Goal: Information Seeking & Learning: Learn about a topic

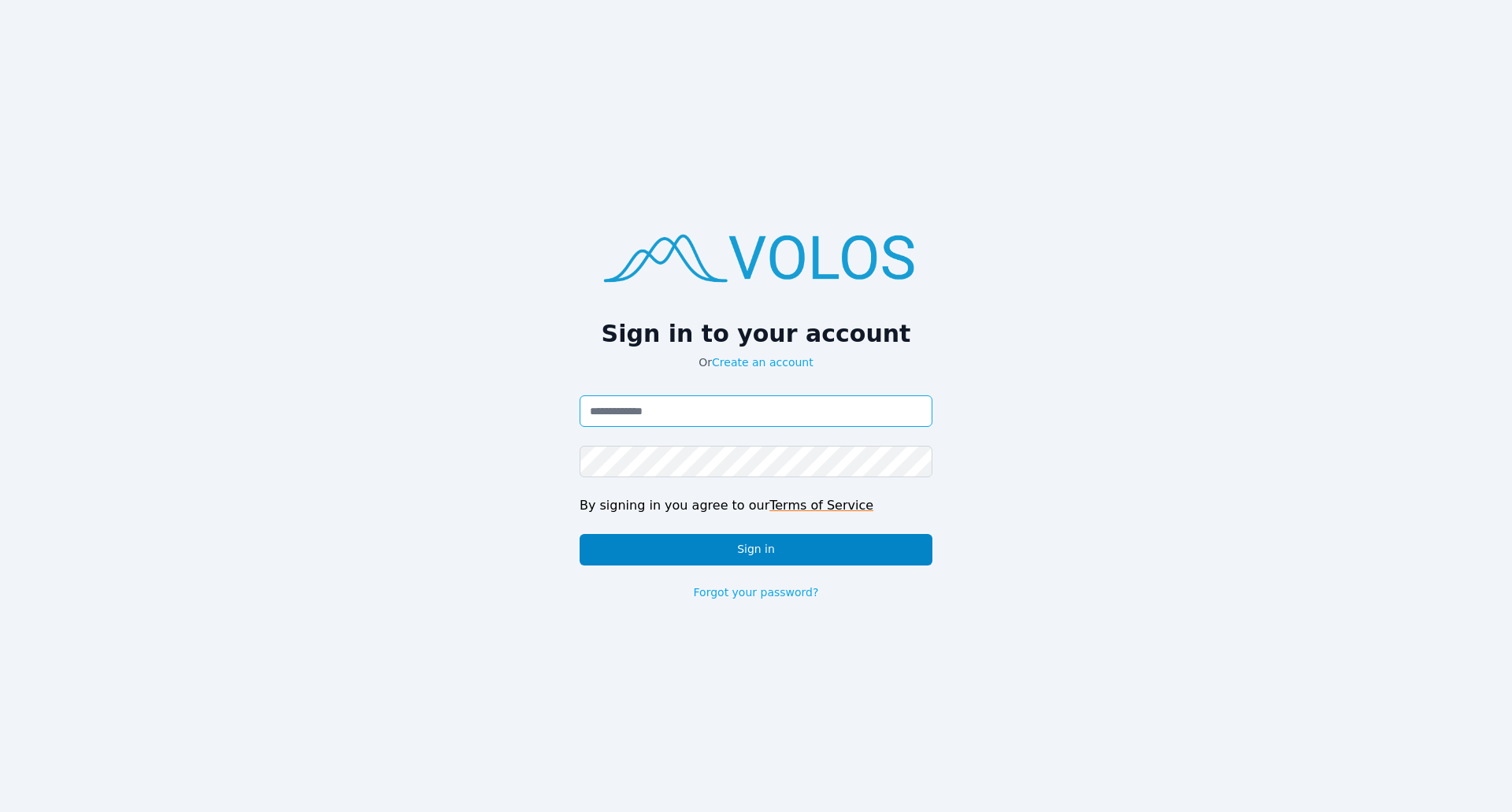
type input "**********"
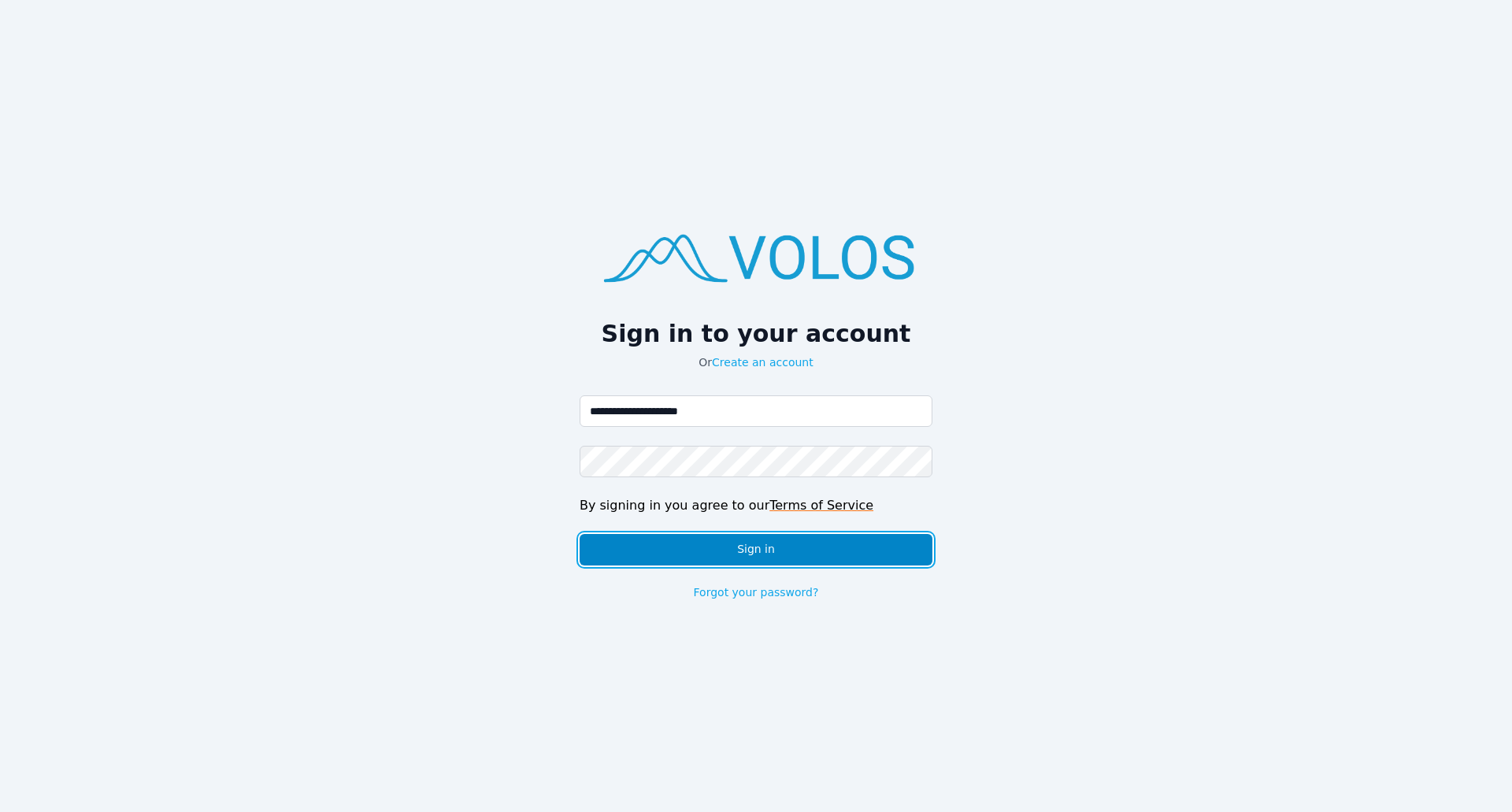
click at [775, 548] on button "Sign in" at bounding box center [756, 550] width 353 height 31
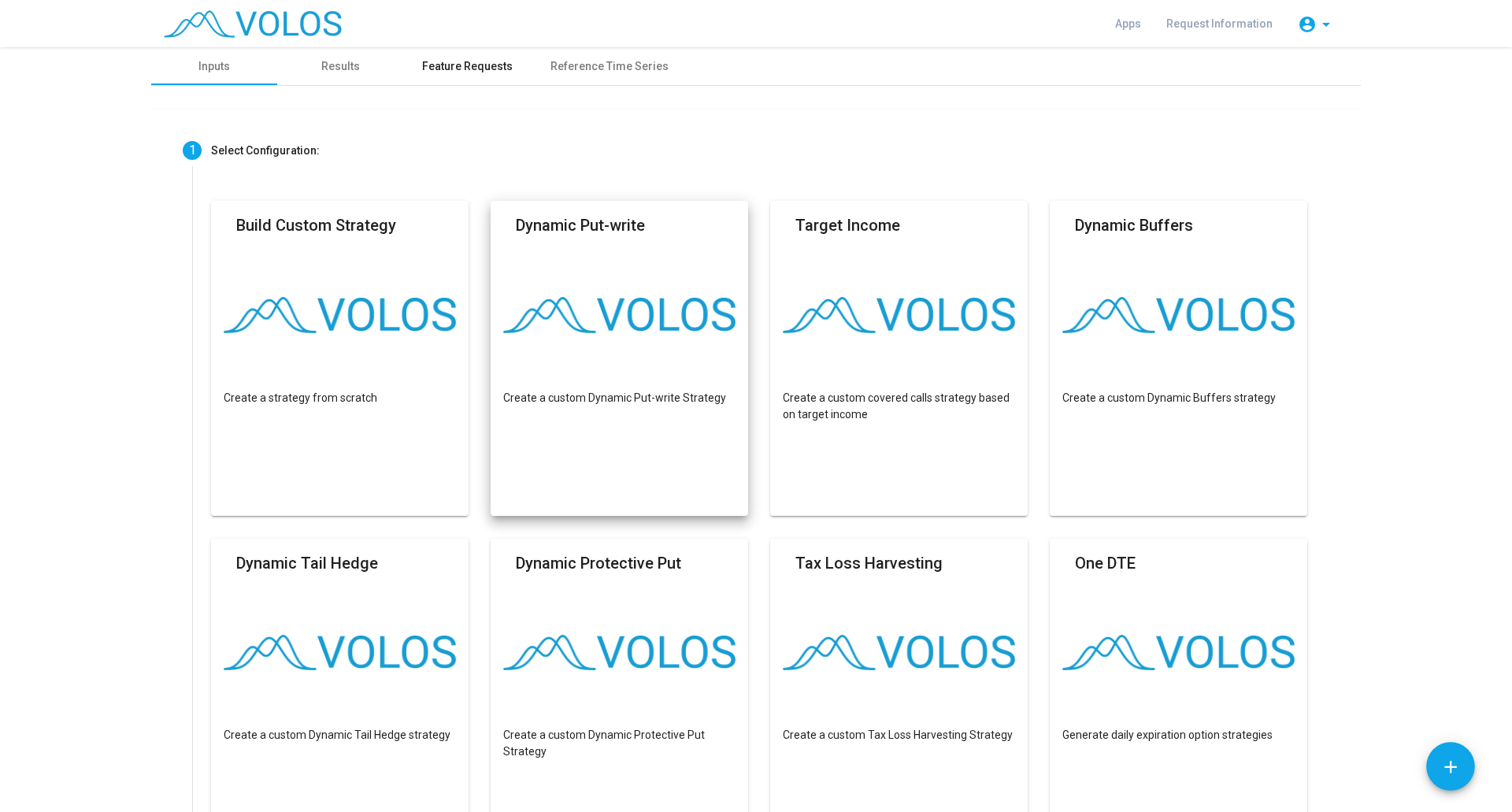
click at [467, 64] on div "Feature Requests" at bounding box center [467, 67] width 91 height 17
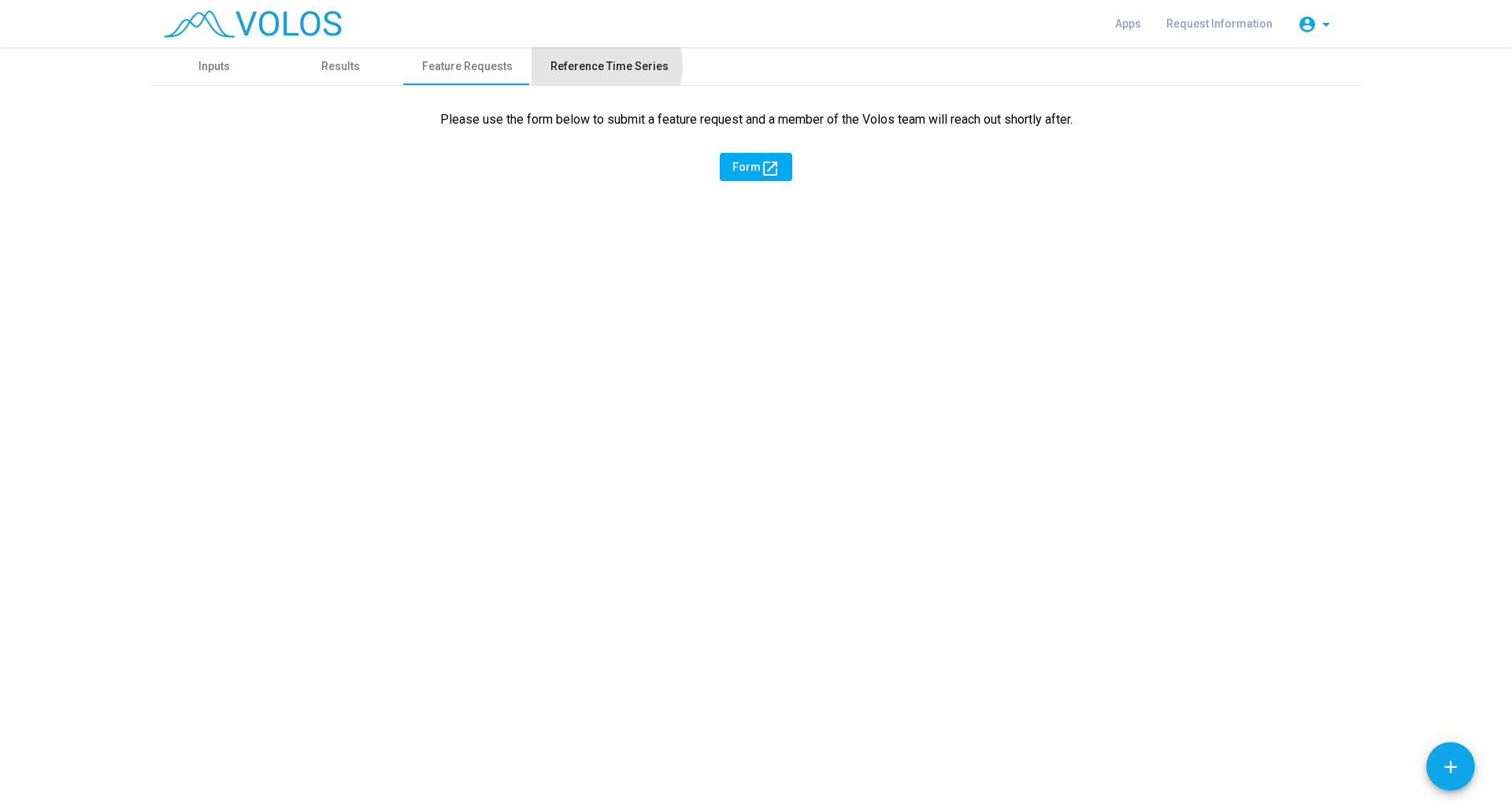
click at [600, 66] on div "Reference Time Series" at bounding box center [609, 67] width 118 height 17
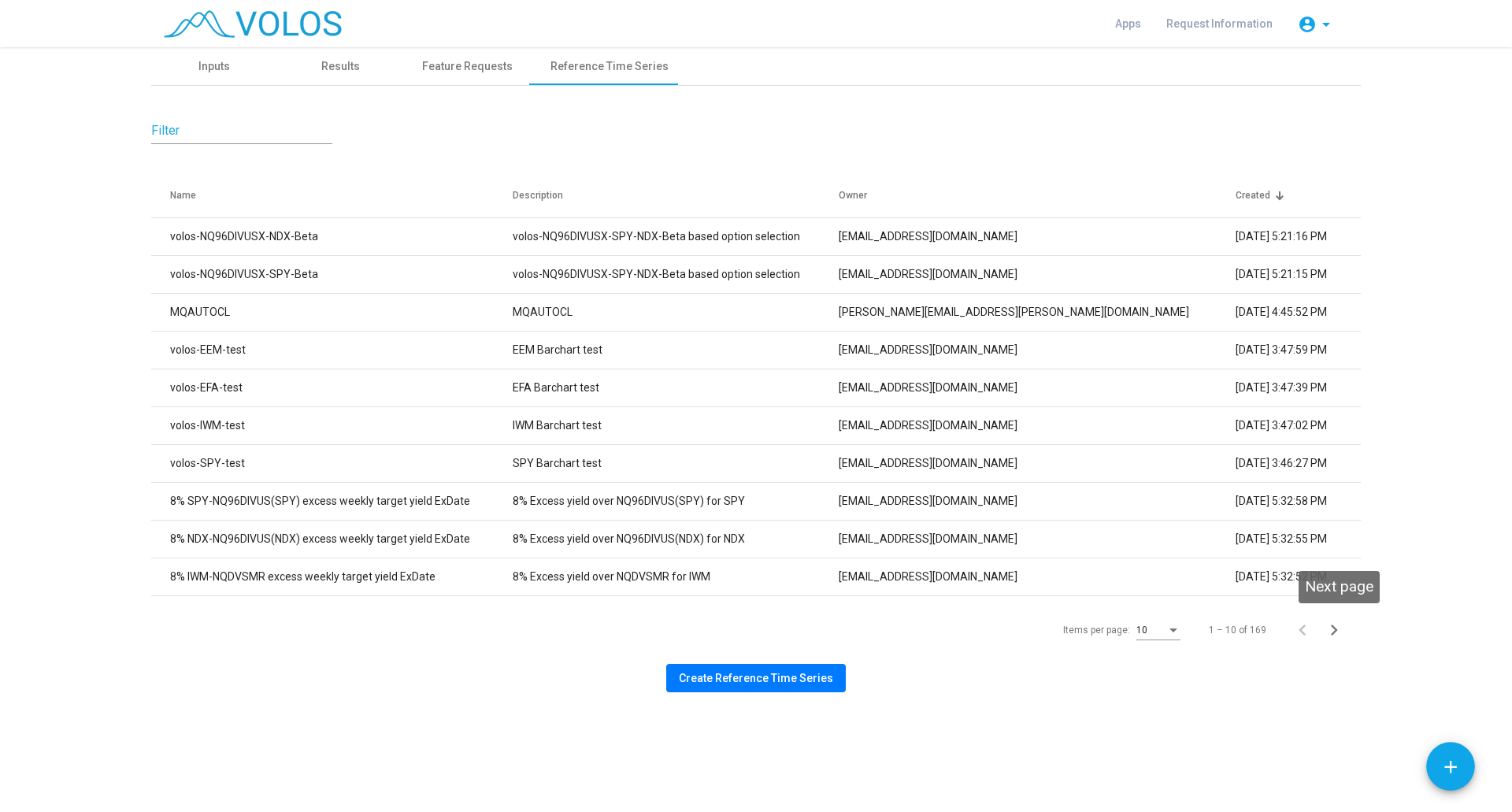
click at [1333, 633] on icon "Next page" at bounding box center [1334, 629] width 7 height 11
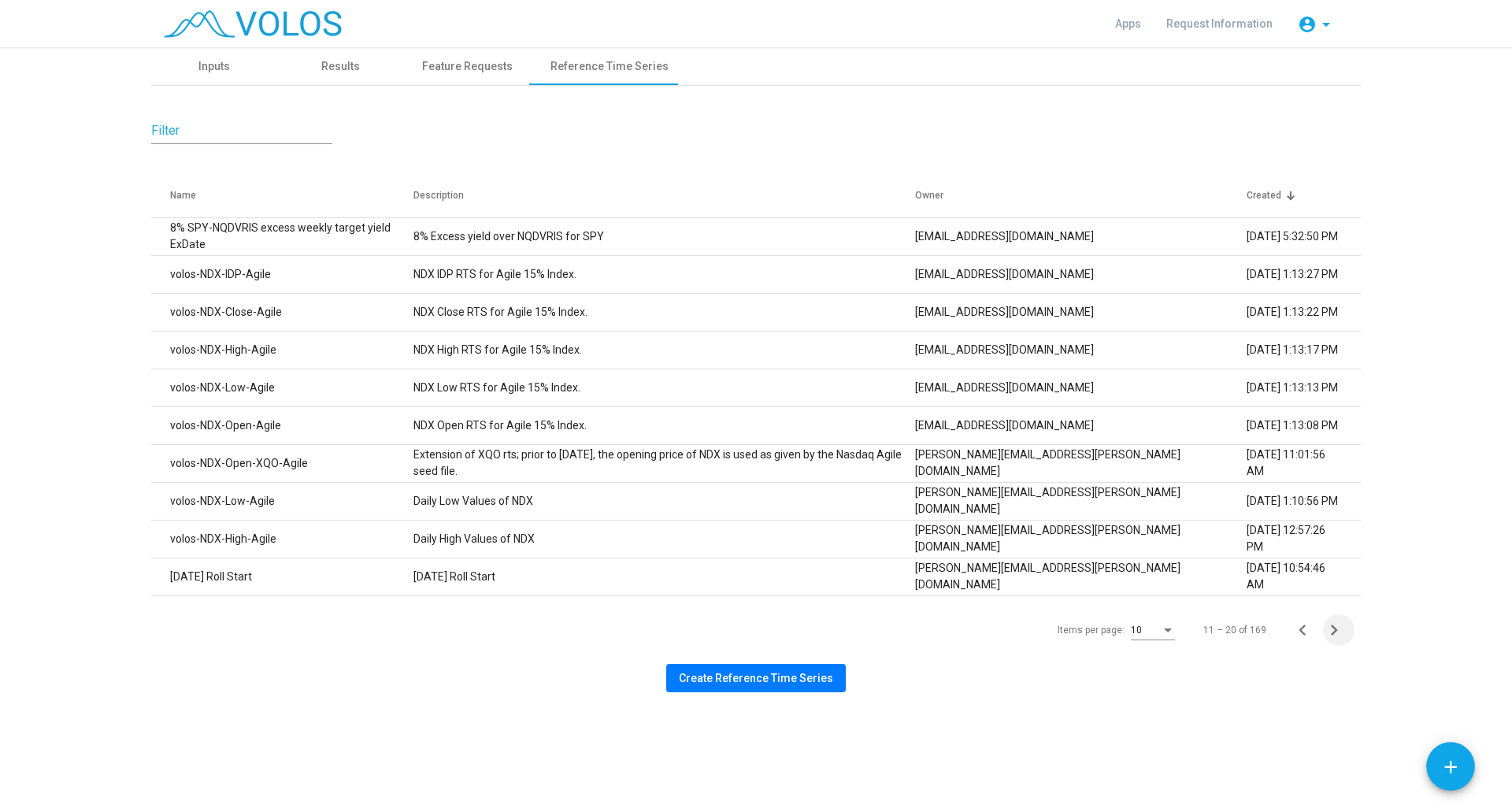
click at [1333, 633] on icon "Next page" at bounding box center [1334, 629] width 7 height 11
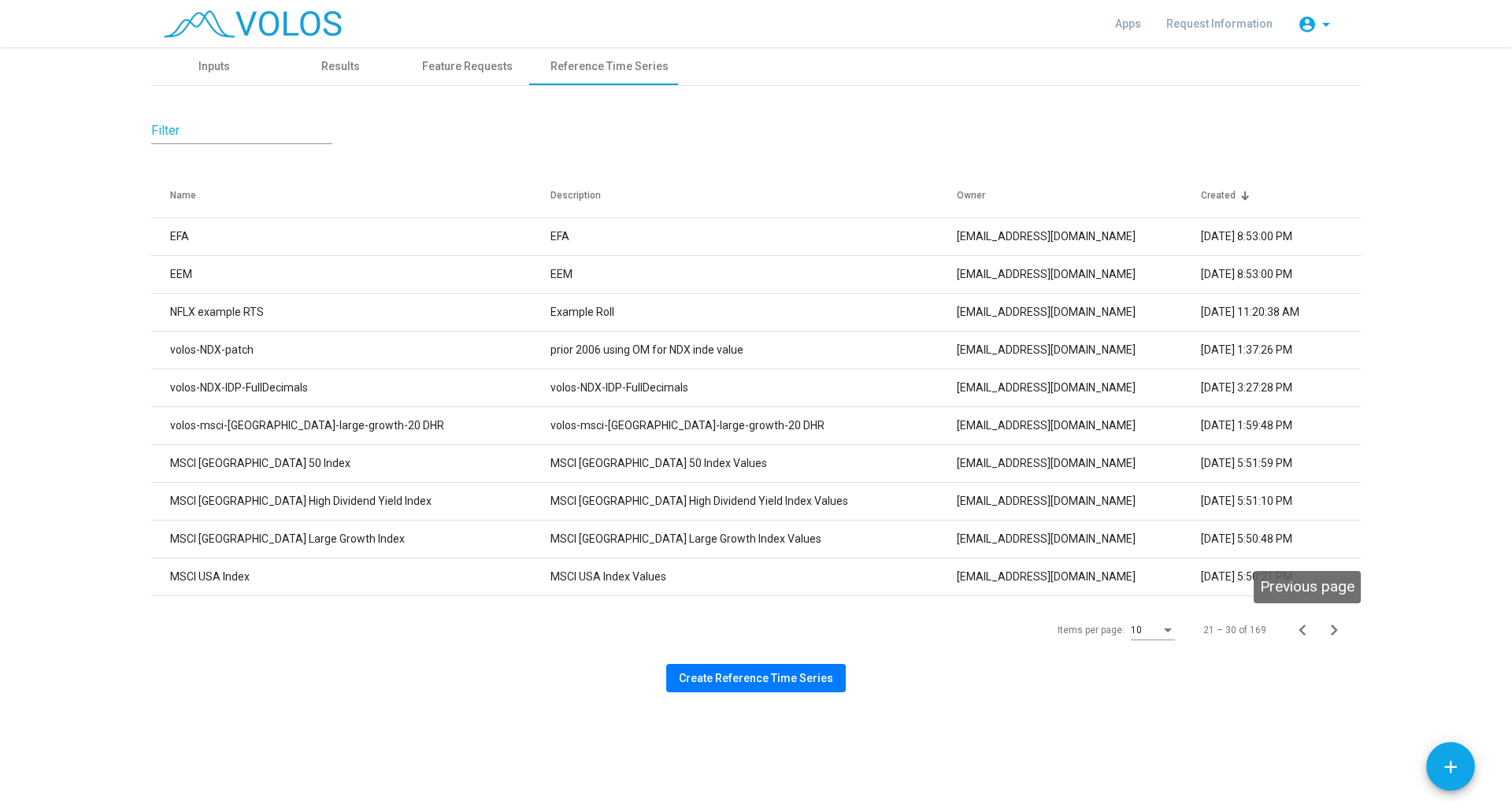
click at [1301, 635] on icon "Previous page" at bounding box center [1302, 630] width 22 height 23
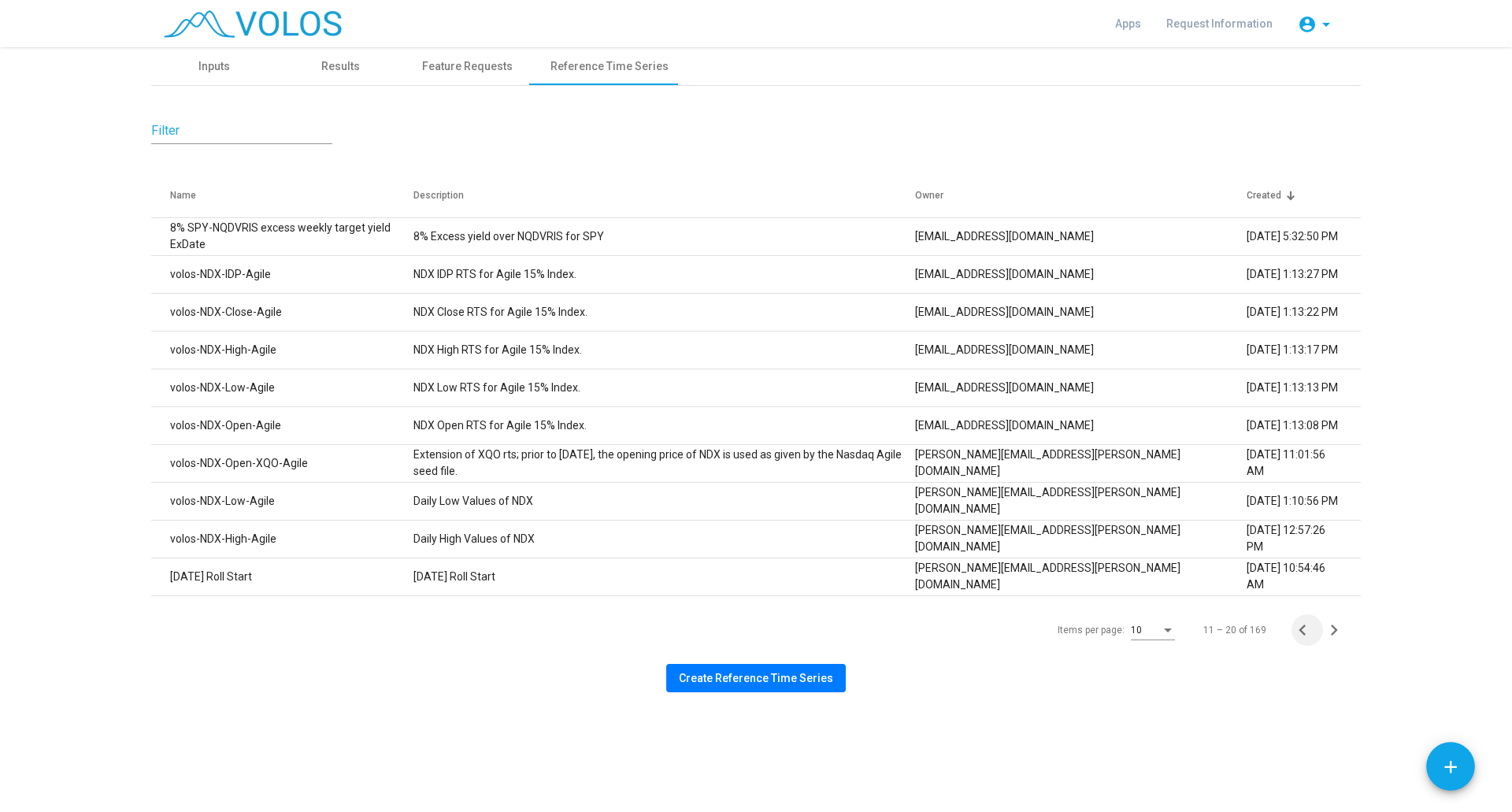
click at [1301, 635] on icon "Previous page" at bounding box center [1302, 630] width 22 height 23
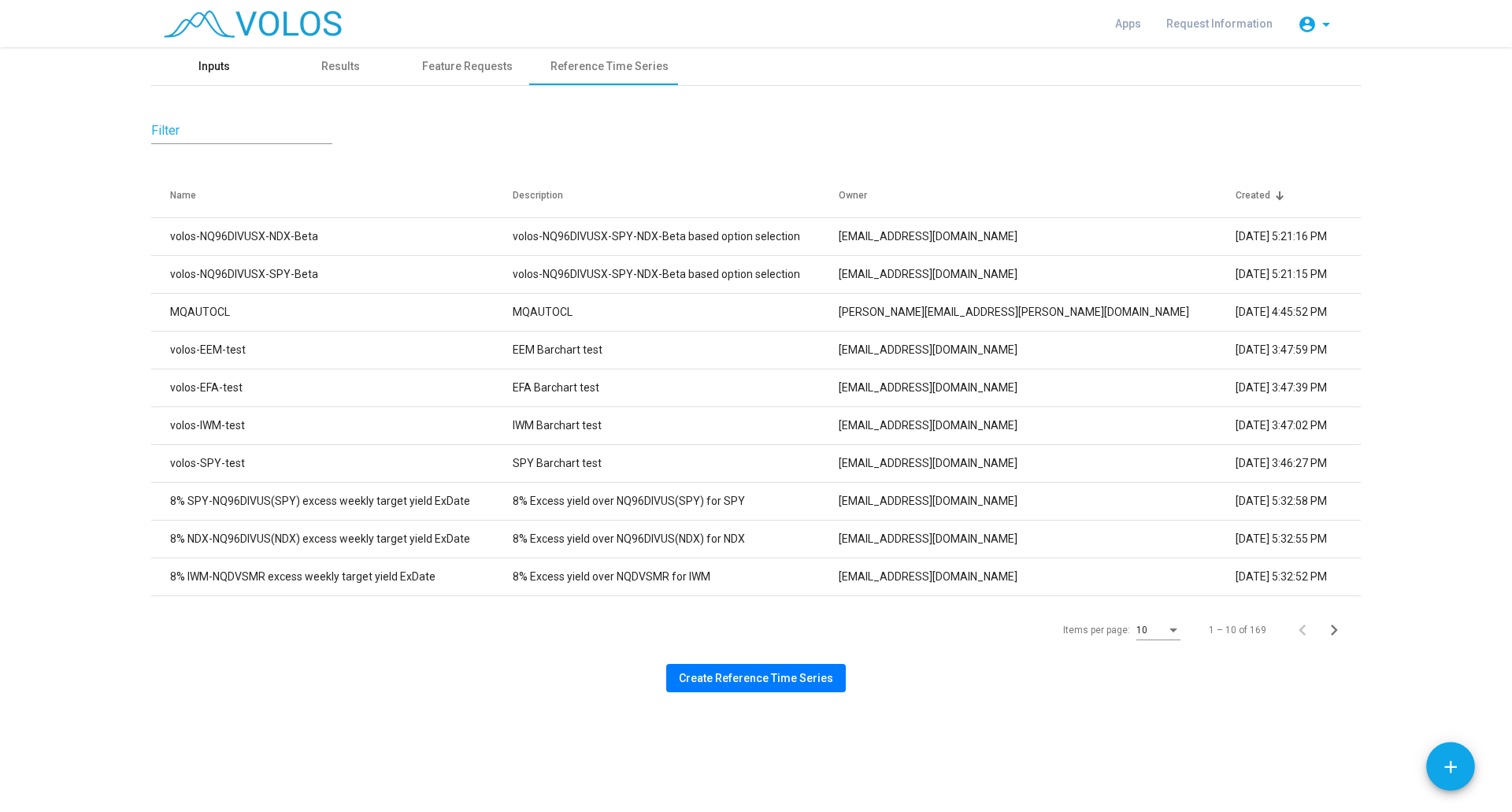
click at [201, 63] on div "Inputs" at bounding box center [214, 67] width 31 height 17
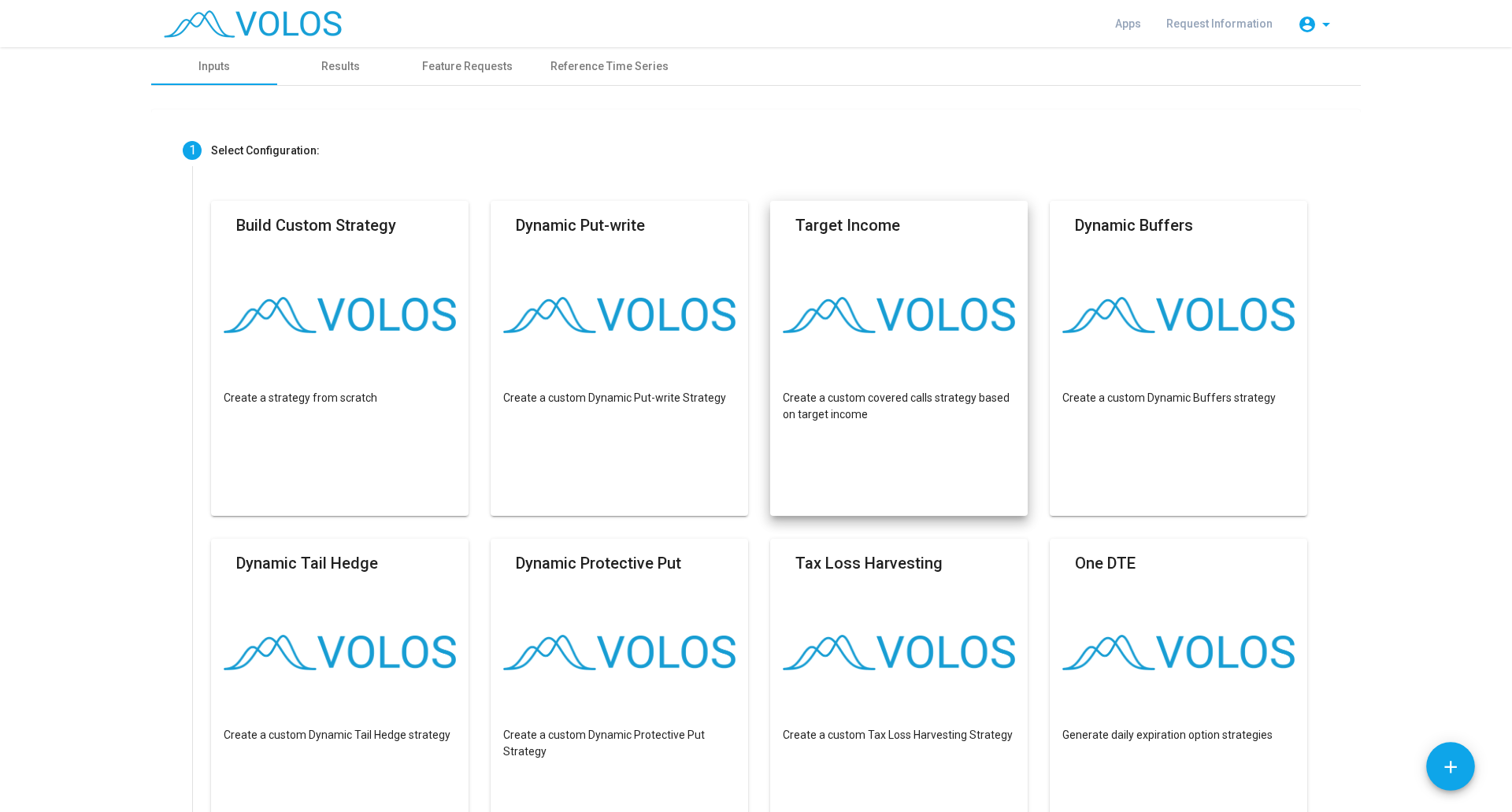
click at [878, 322] on img at bounding box center [898, 315] width 232 height 36
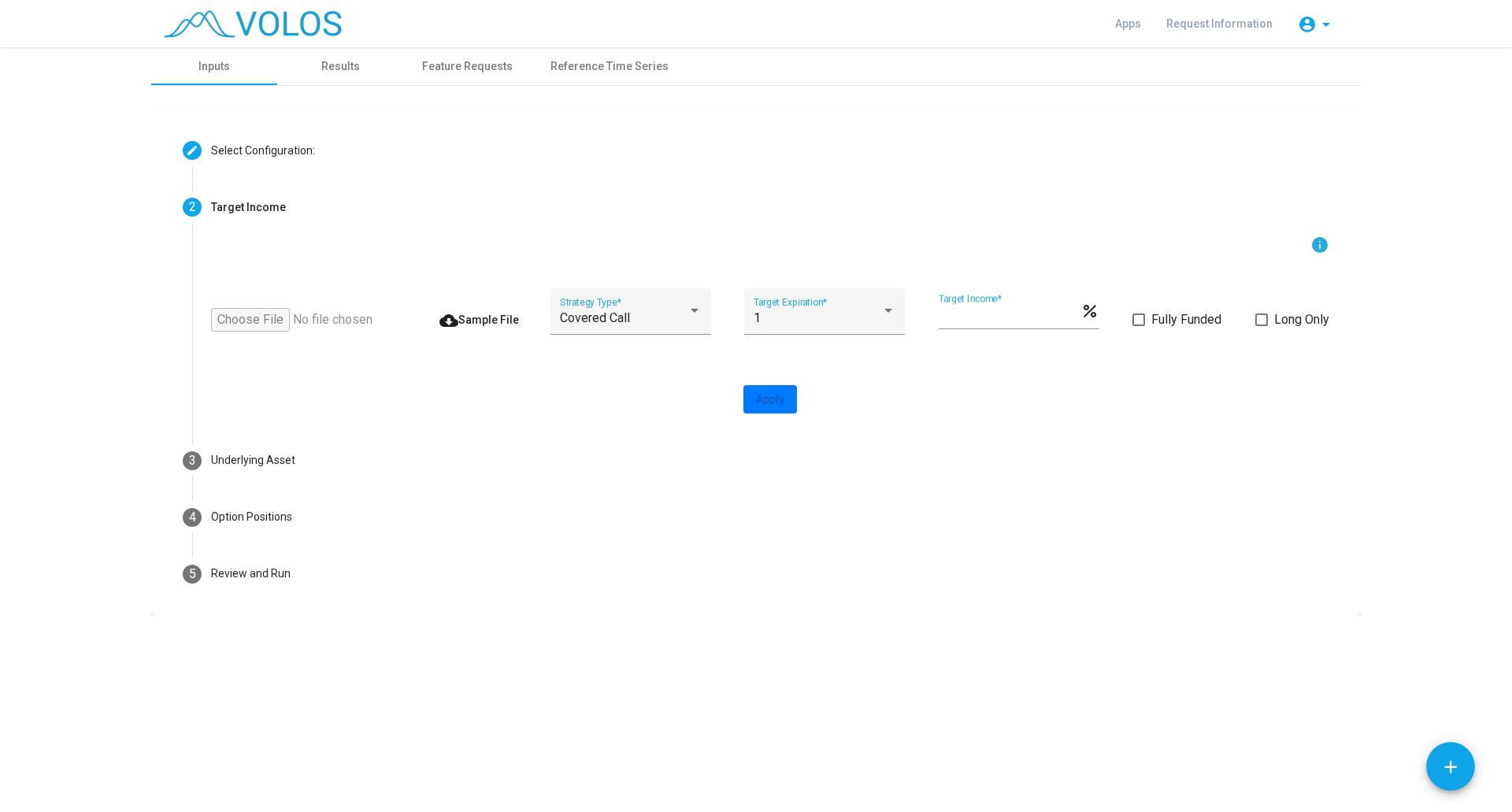
click at [272, 19] on img at bounding box center [252, 23] width 178 height 27
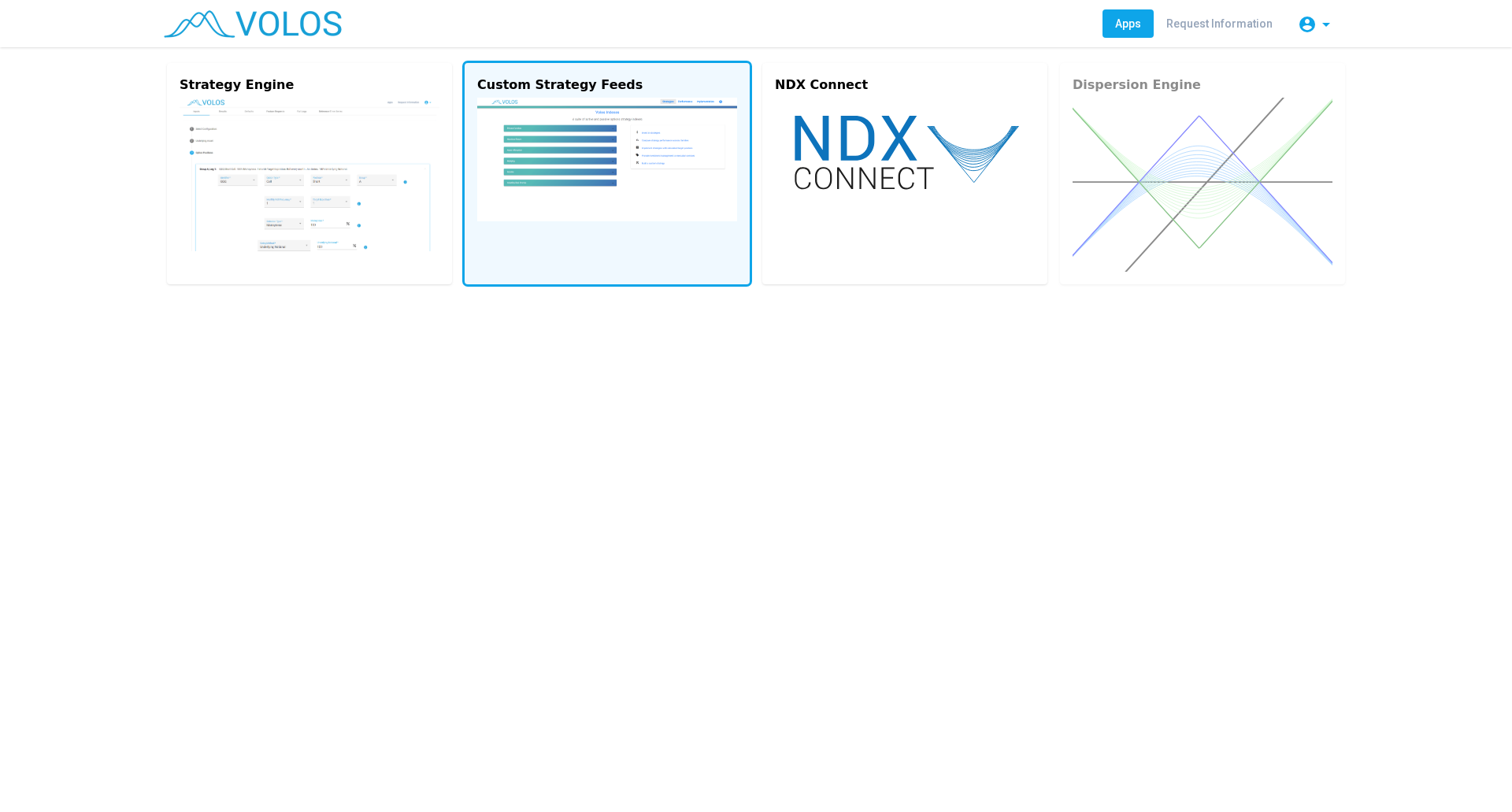
click at [625, 166] on img at bounding box center [607, 159] width 260 height 123
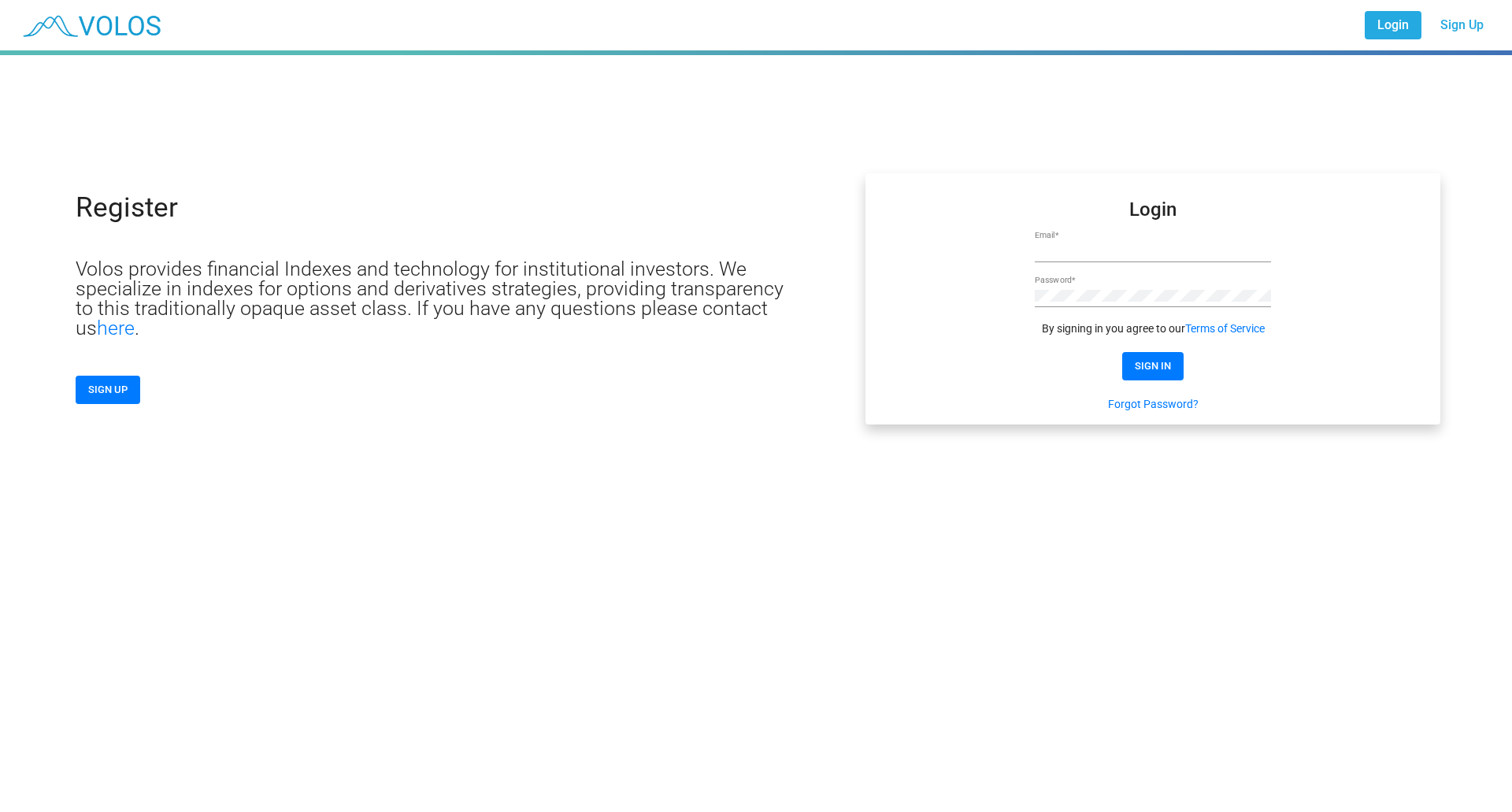
type input "**********"
click at [1161, 360] on span "SIGN IN" at bounding box center [1152, 366] width 36 height 12
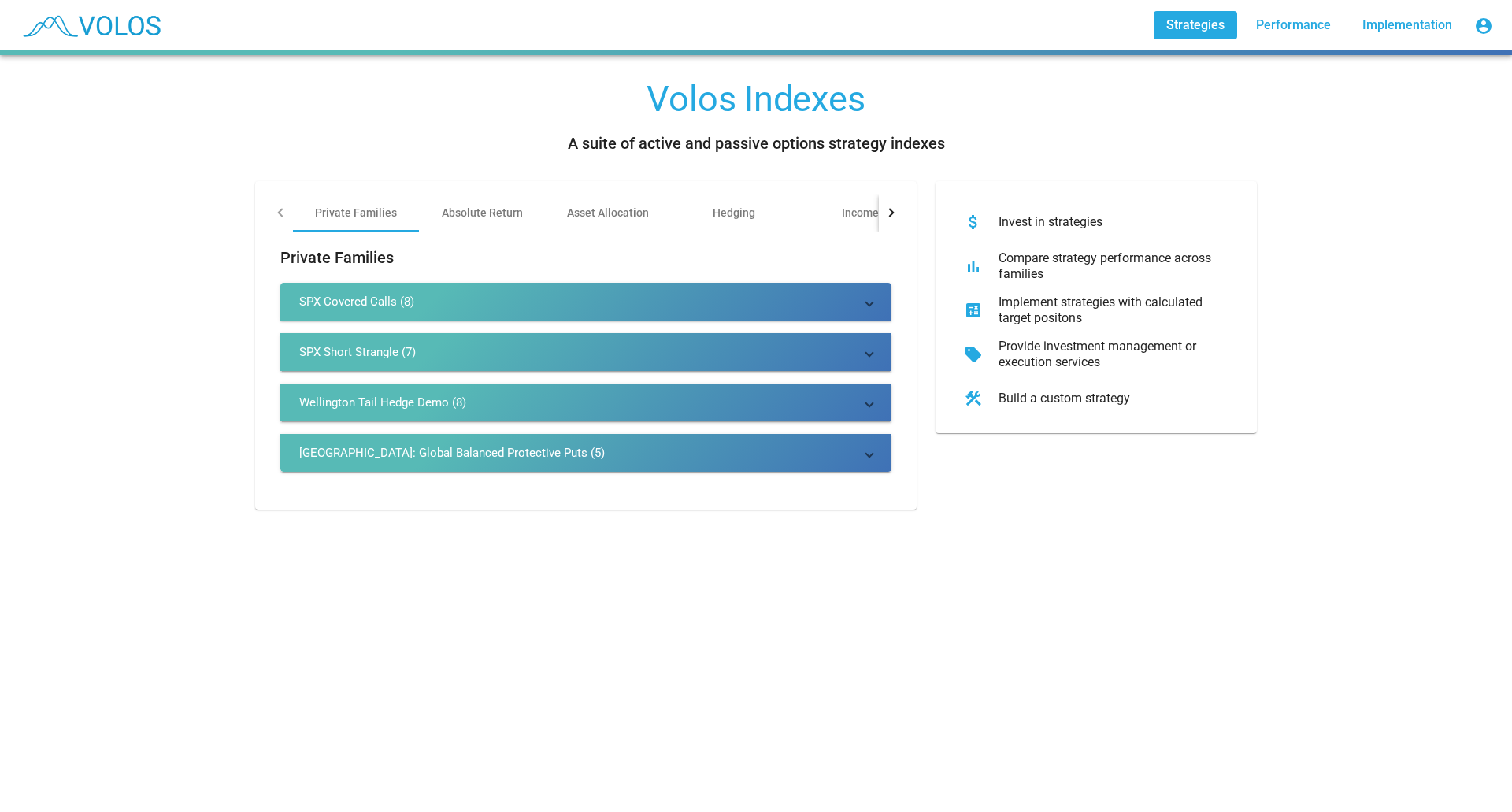
click at [887, 216] on div at bounding box center [891, 212] width 25 height 38
click at [272, 207] on div at bounding box center [281, 212] width 25 height 38
click at [724, 212] on div "Hedging" at bounding box center [734, 212] width 42 height 16
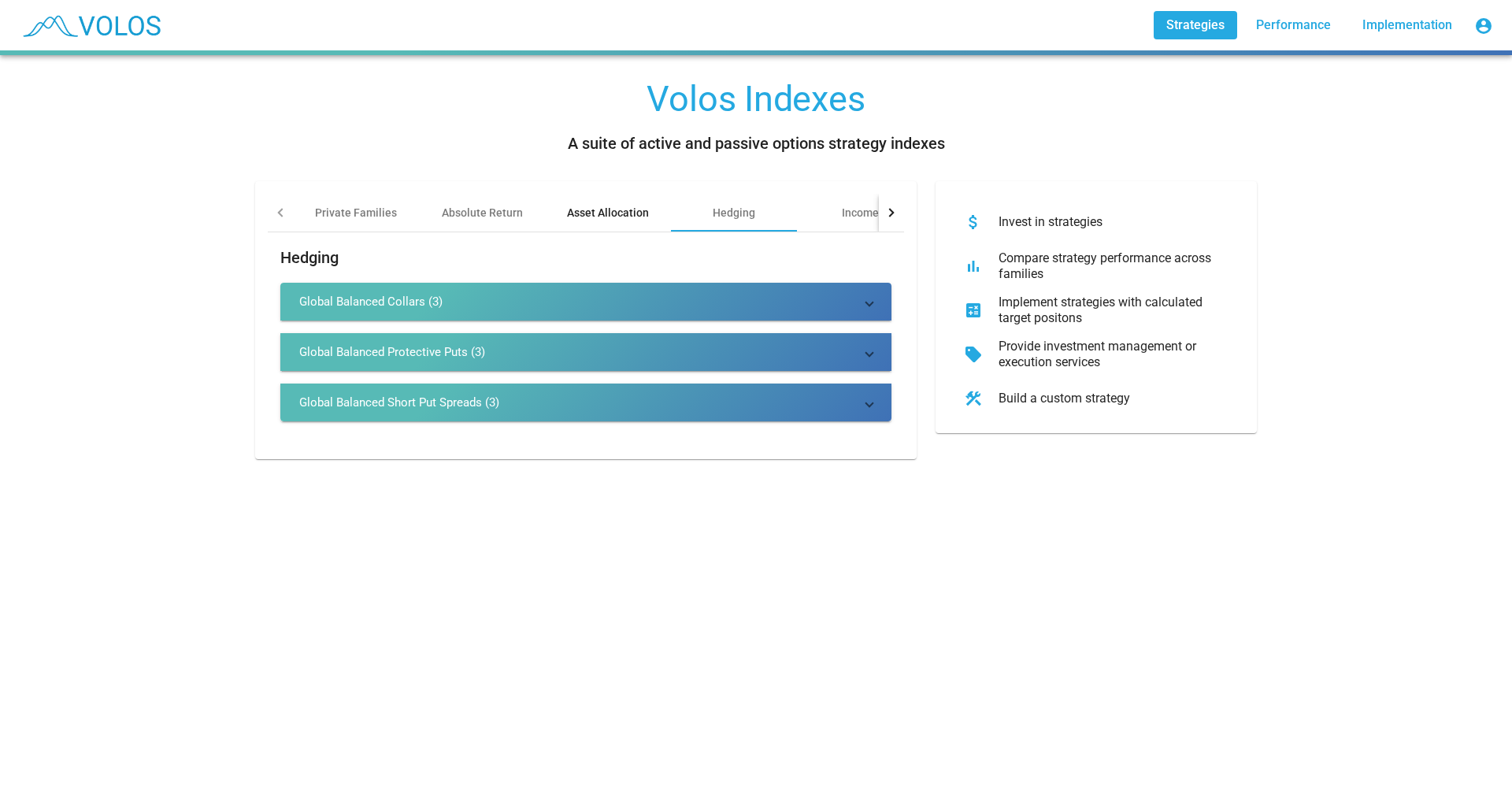
click at [640, 216] on div "Asset Allocation" at bounding box center [608, 212] width 82 height 16
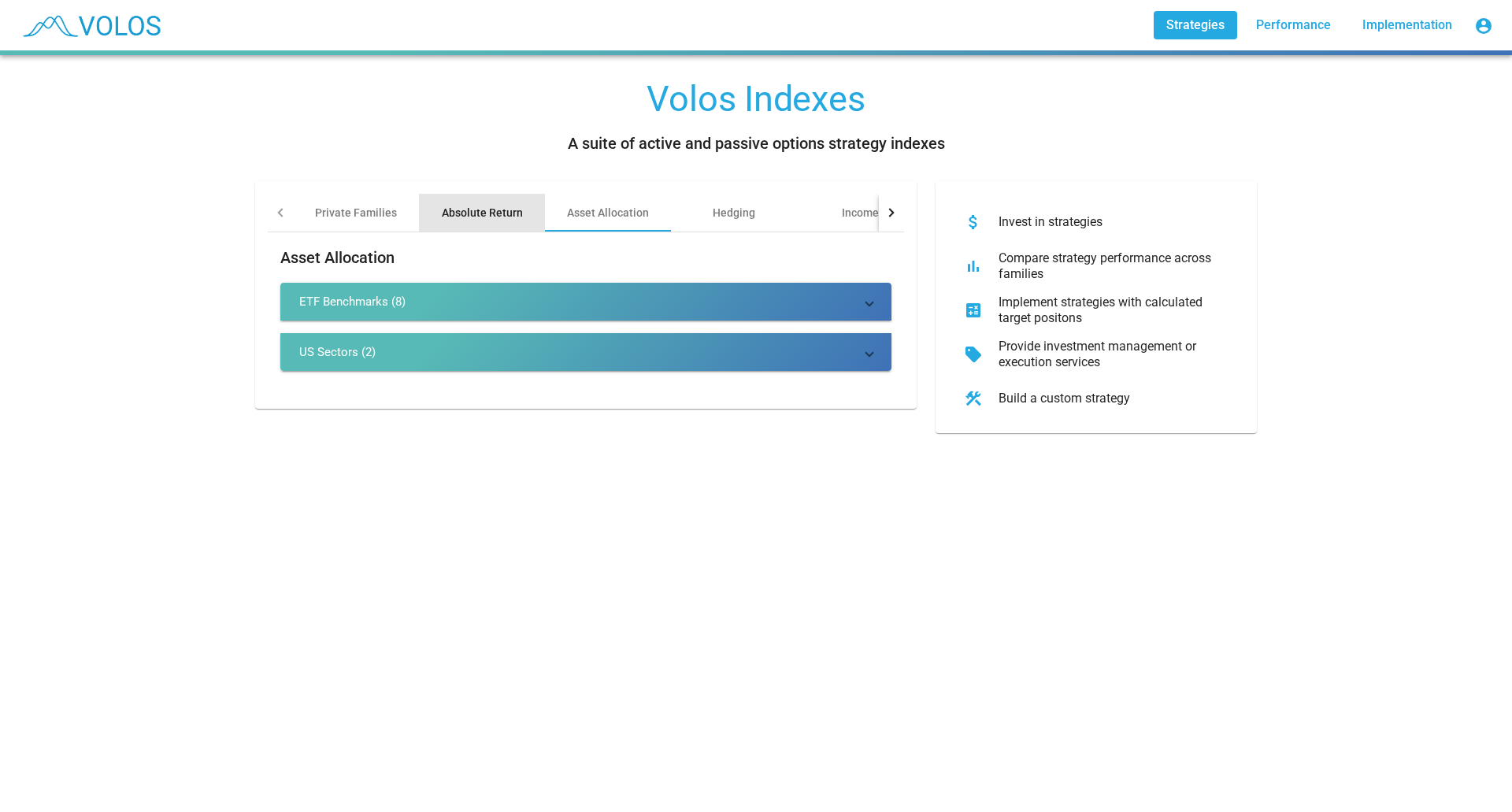
click at [485, 215] on div "Absolute Return" at bounding box center [482, 212] width 81 height 16
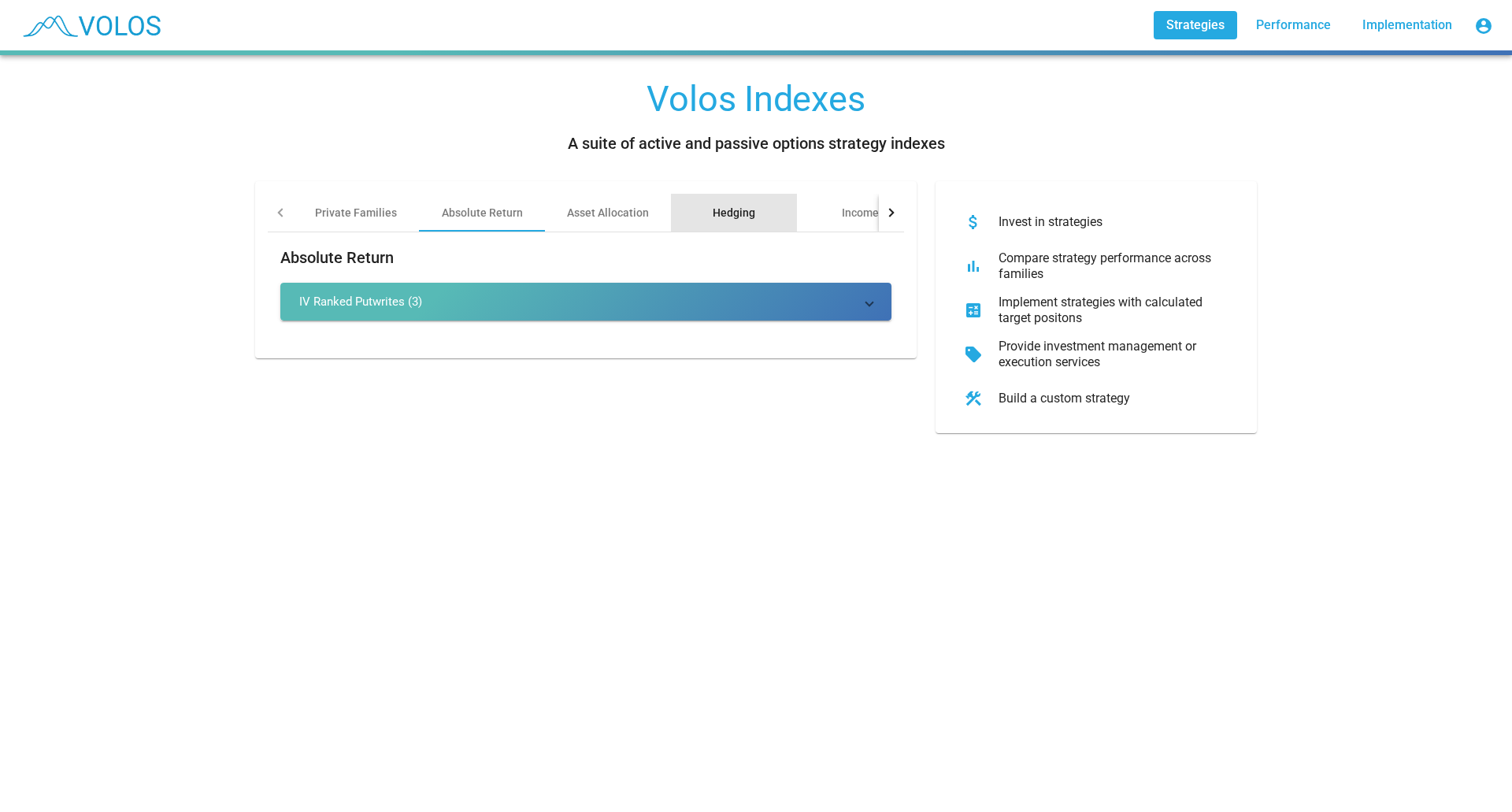
click at [718, 214] on div "Hedging" at bounding box center [734, 212] width 42 height 16
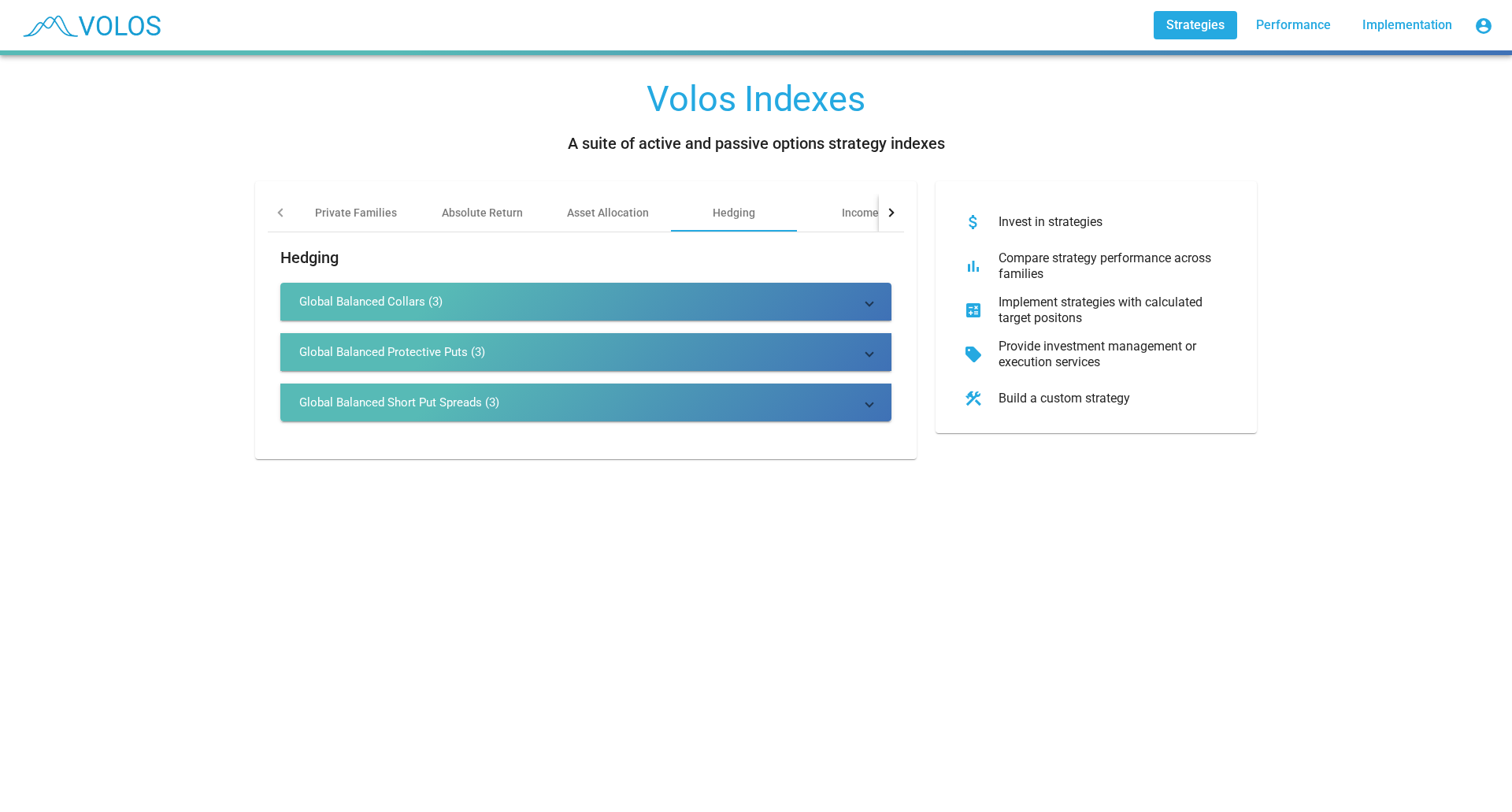
click at [880, 214] on div at bounding box center [891, 212] width 25 height 38
click at [800, 216] on div "Volatility Risk Premia" at bounding box center [800, 212] width 108 height 16
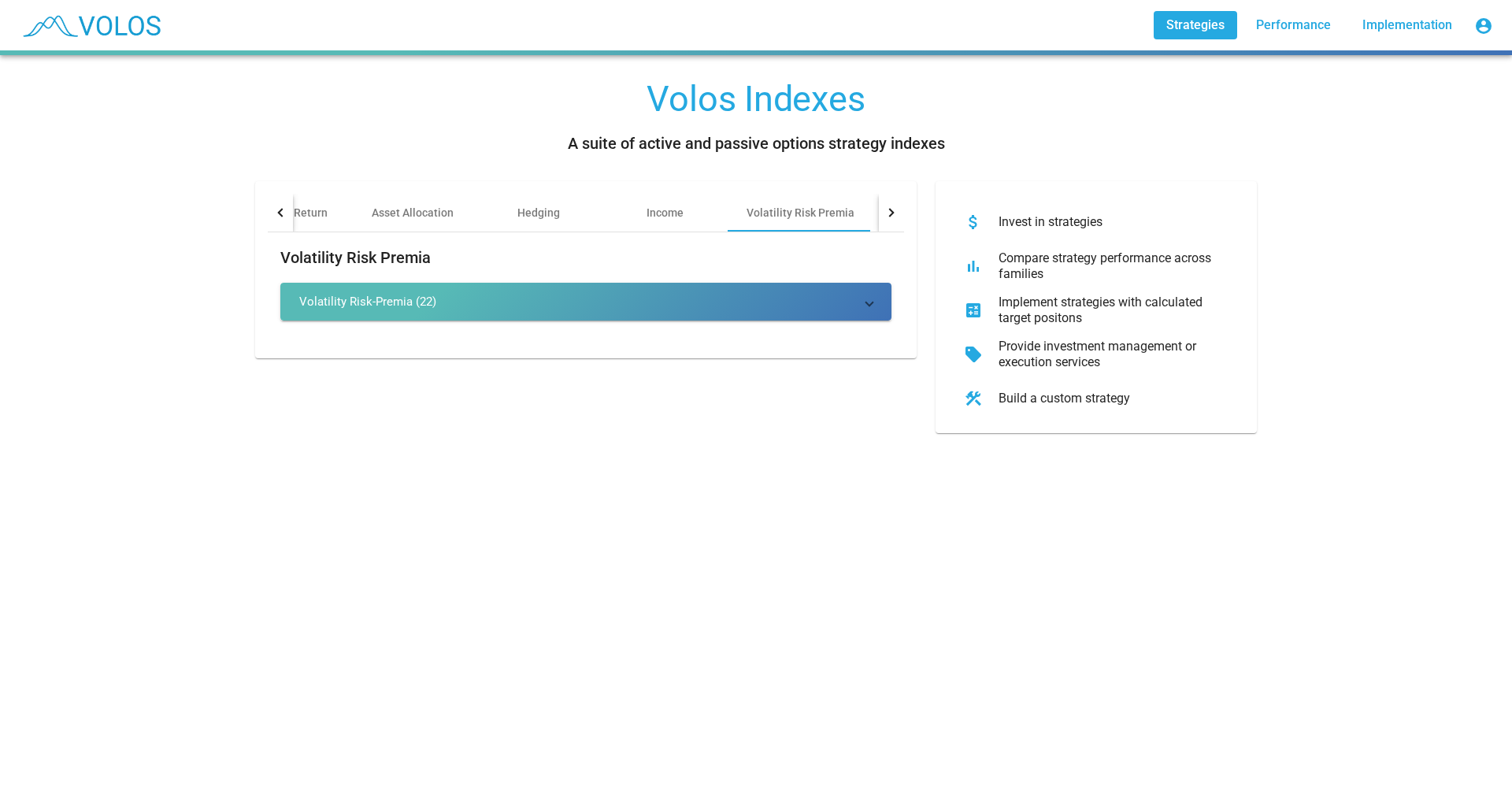
click at [442, 305] on mat-panel-title "Volatility Risk-Premia (22)" at bounding box center [576, 301] width 555 height 16
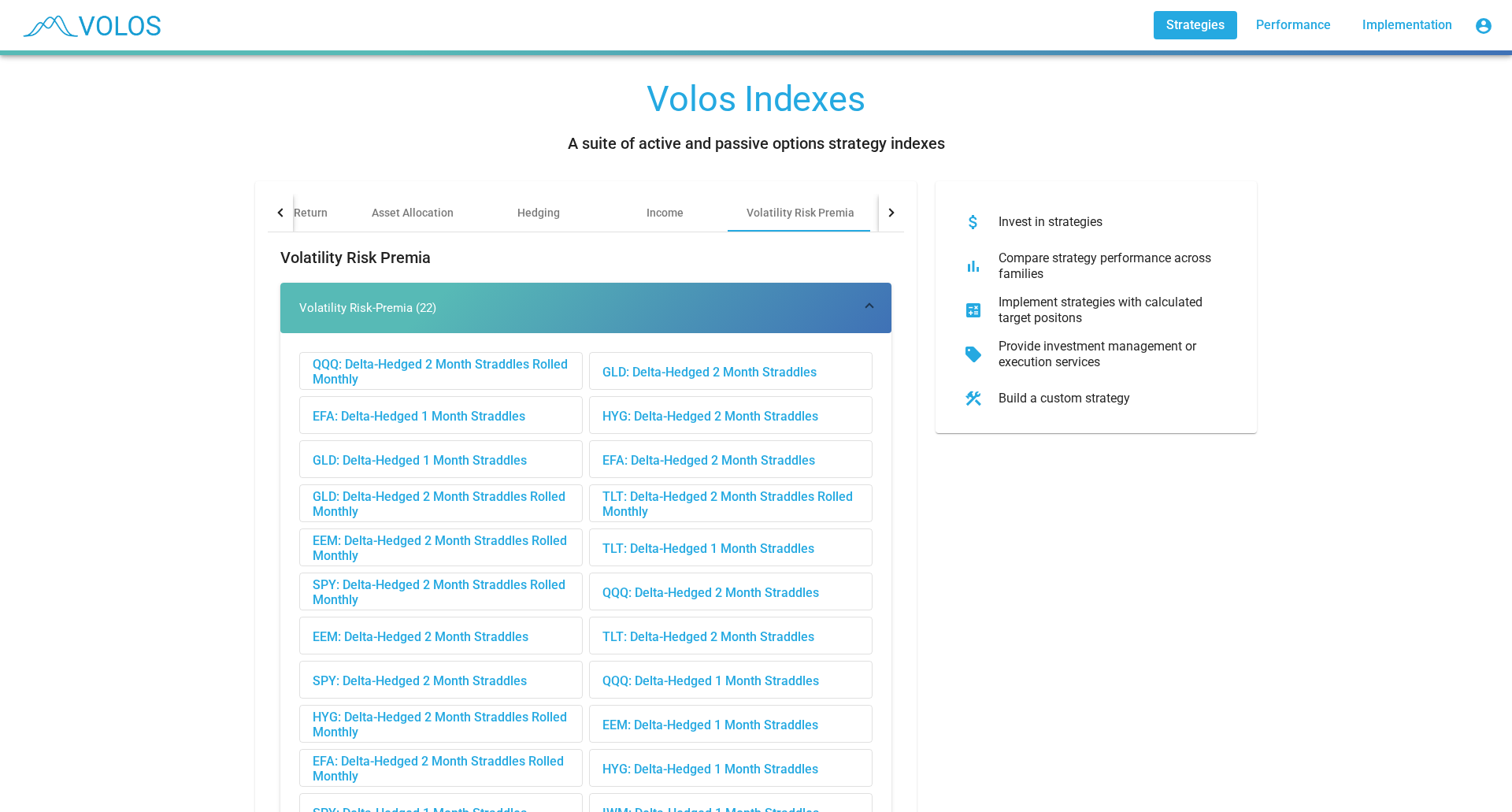
scroll to position [148, 0]
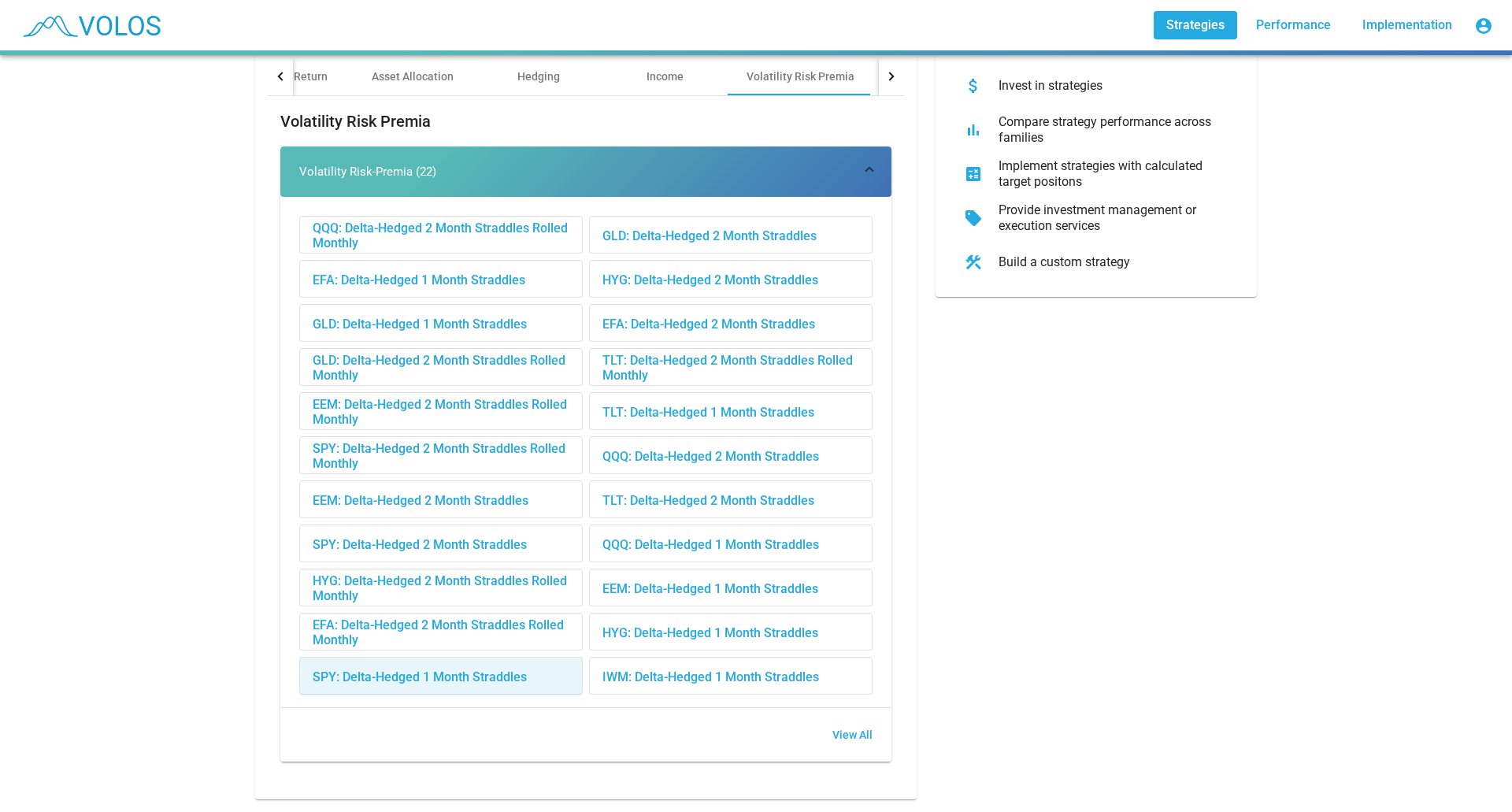
click at [441, 665] on div "SPY: Delta-Hedged 1 Month Straddles" at bounding box center [441, 676] width 282 height 38
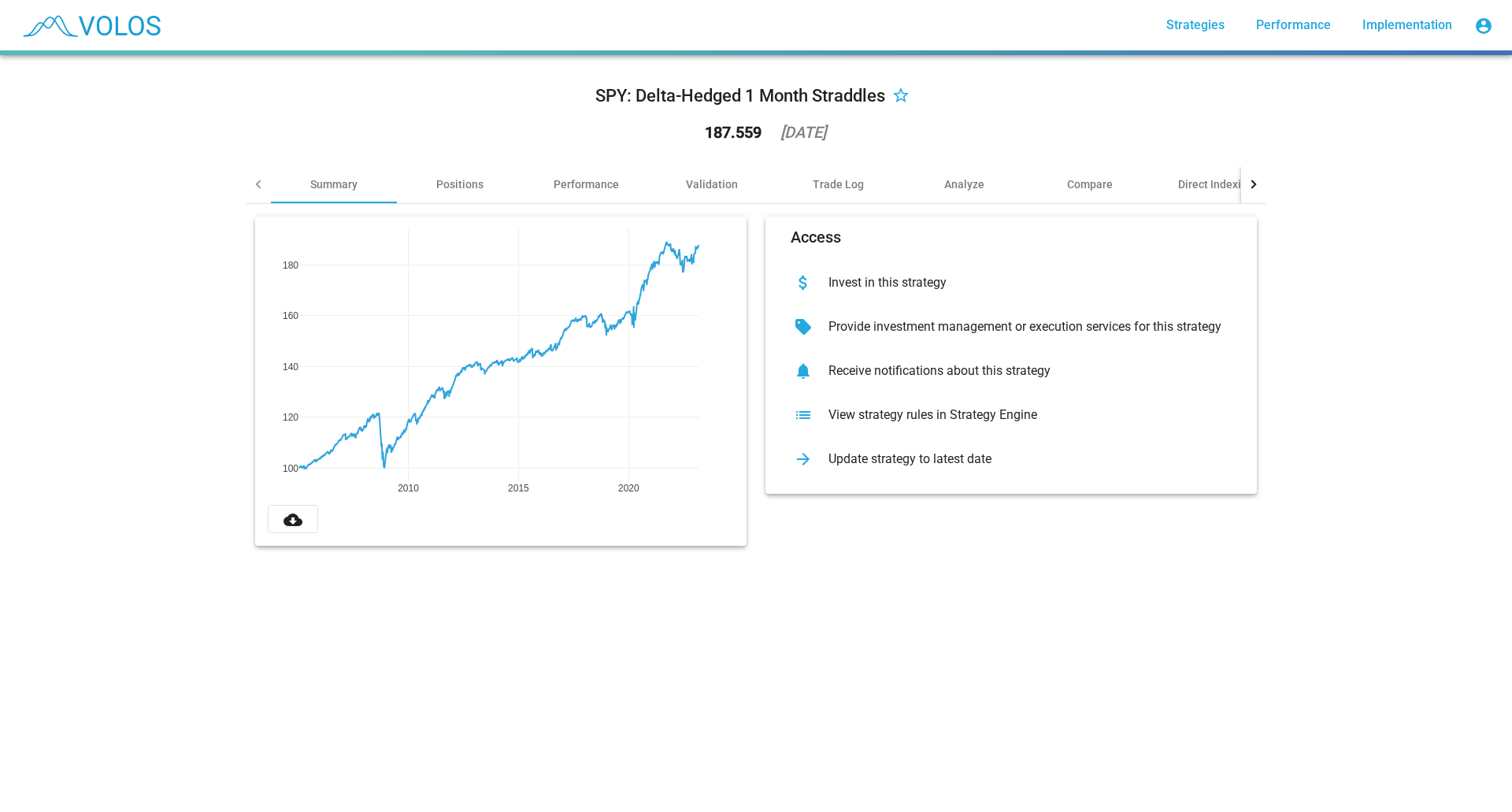
click at [891, 462] on div "Update strategy to latest date" at bounding box center [1023, 459] width 416 height 16
click at [572, 184] on div "Performance" at bounding box center [586, 184] width 66 height 16
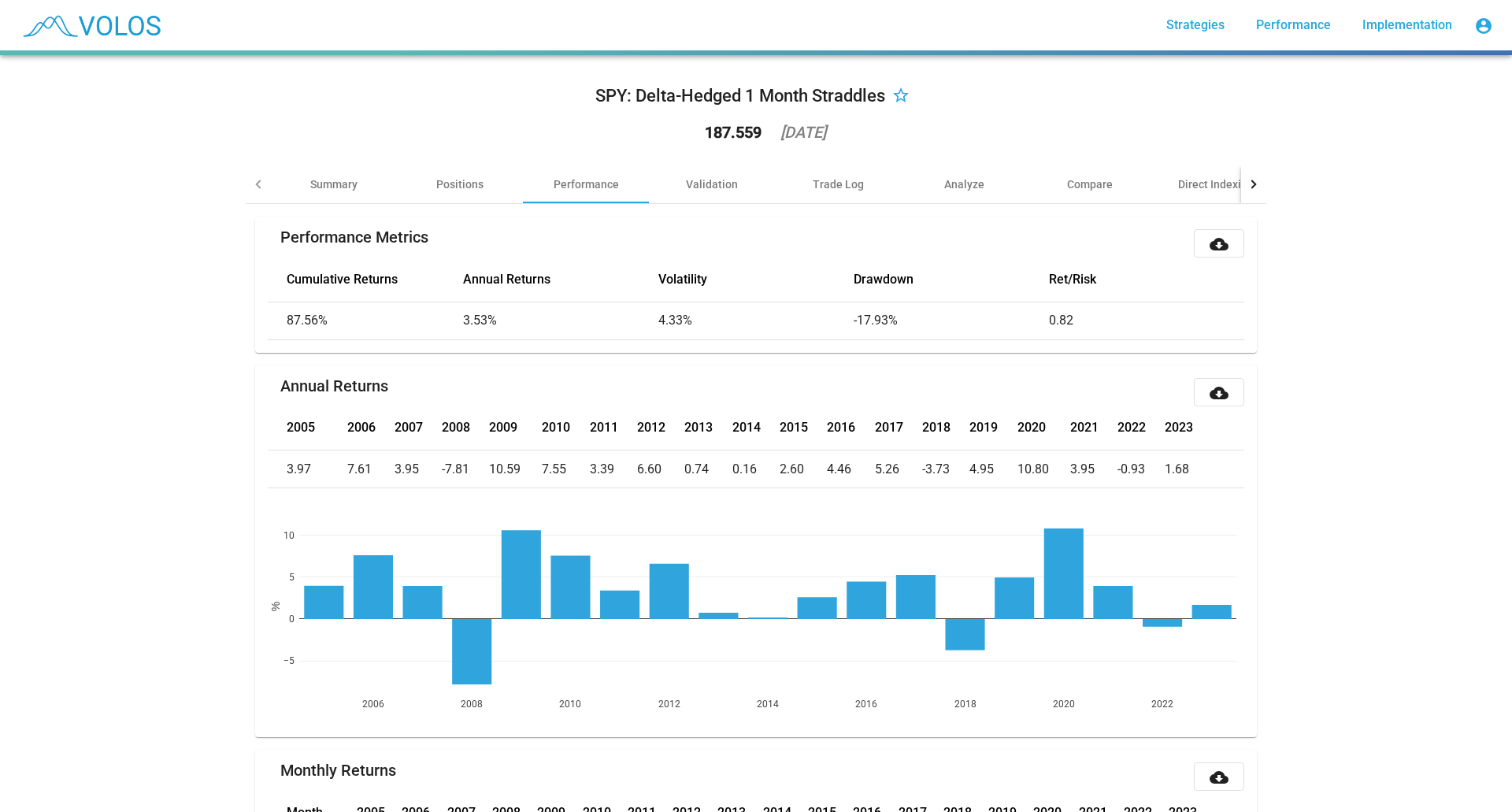
click at [1275, 24] on span "Performance" at bounding box center [1293, 24] width 74 height 15
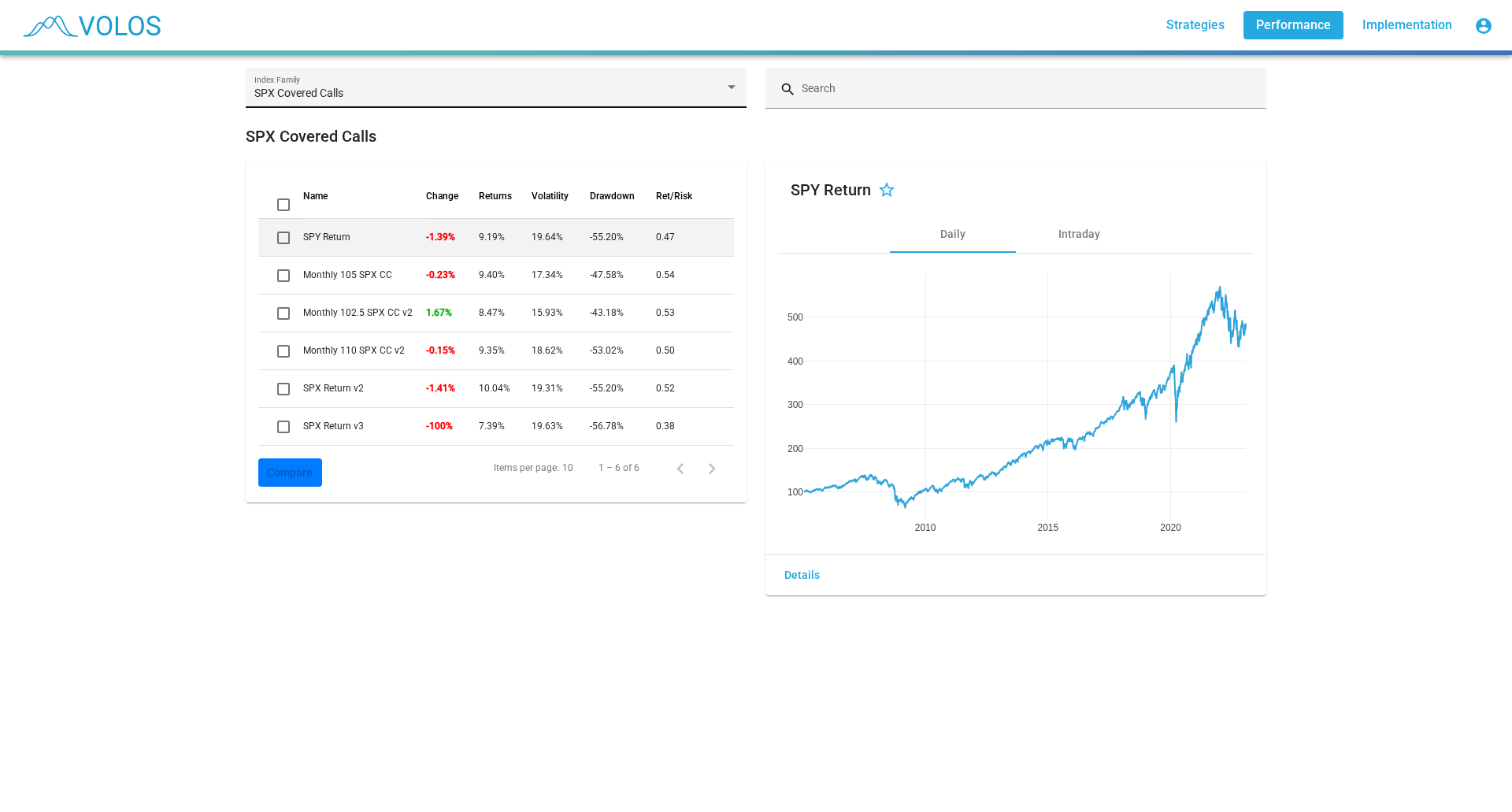
click at [725, 91] on div at bounding box center [732, 87] width 14 height 13
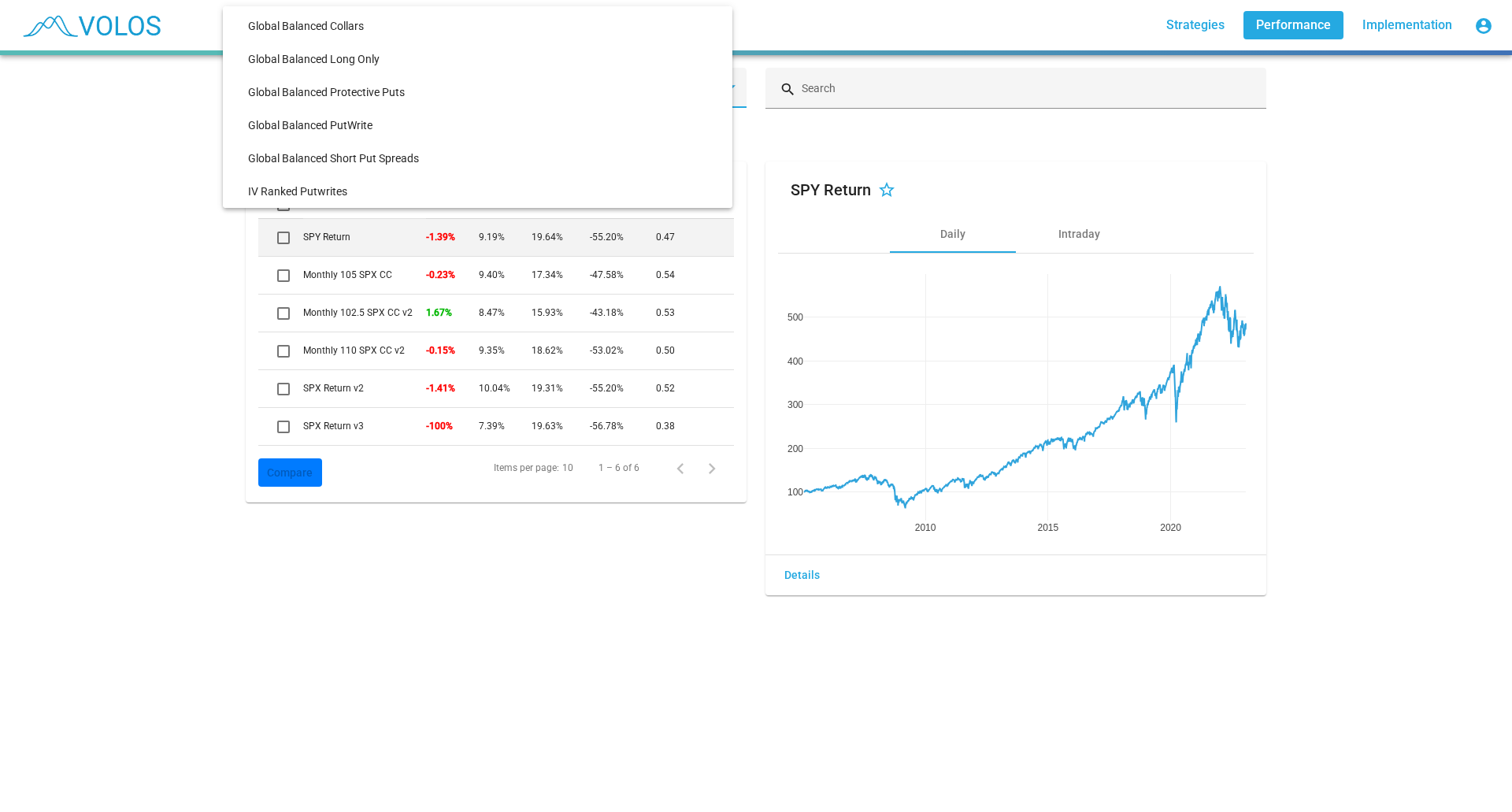
scroll to position [625, 0]
click at [301, 190] on span "Volatility Risk-Premia" at bounding box center [484, 192] width 471 height 33
